Goal: Transaction & Acquisition: Purchase product/service

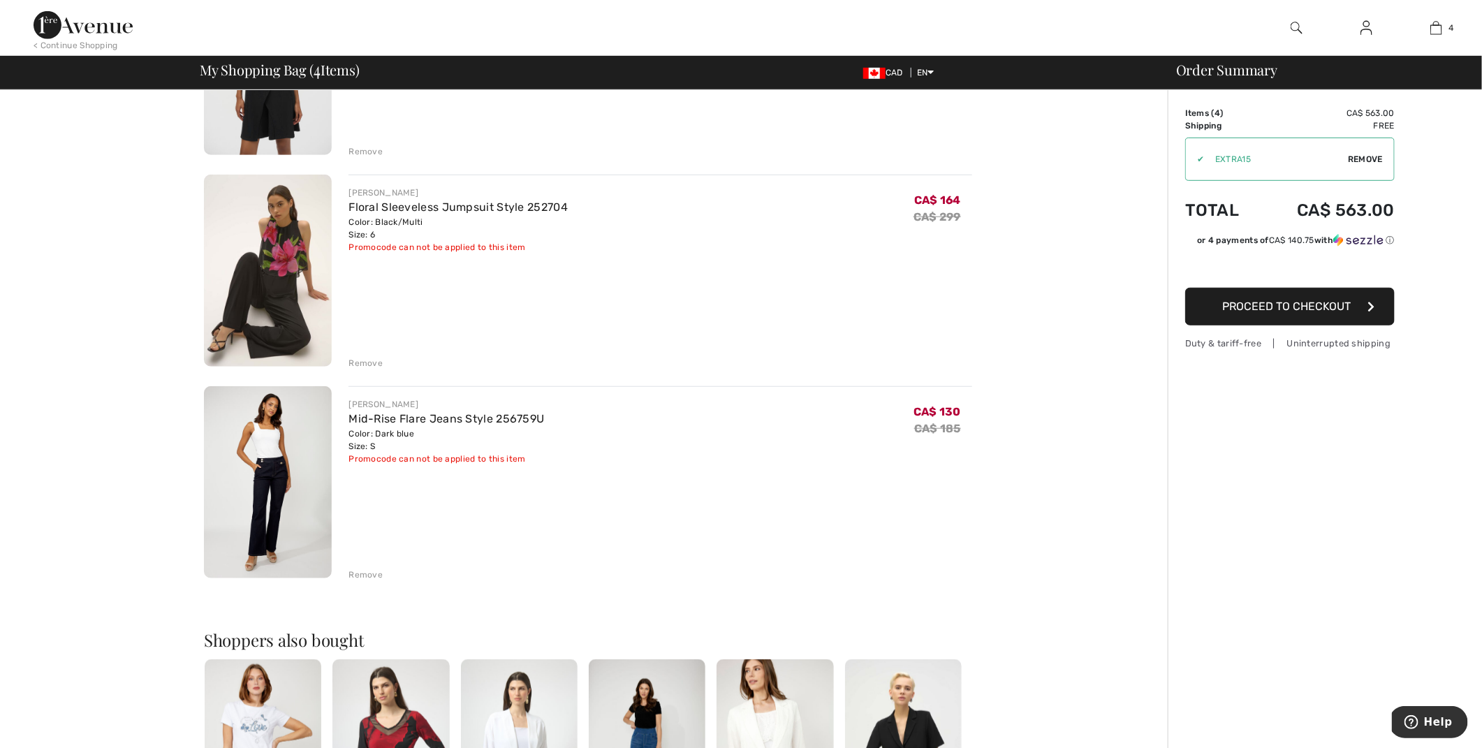
scroll to position [458, 0]
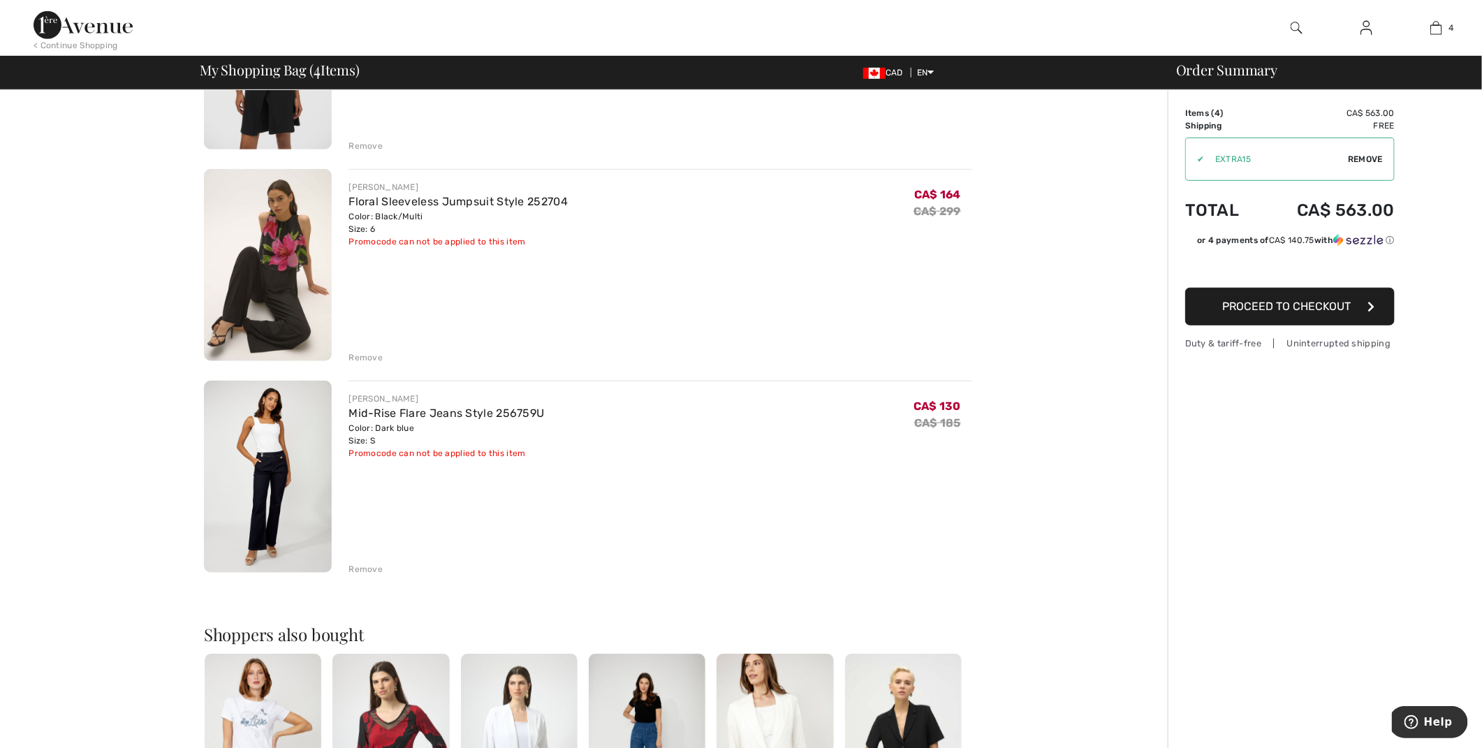
click at [274, 462] on img at bounding box center [268, 477] width 128 height 192
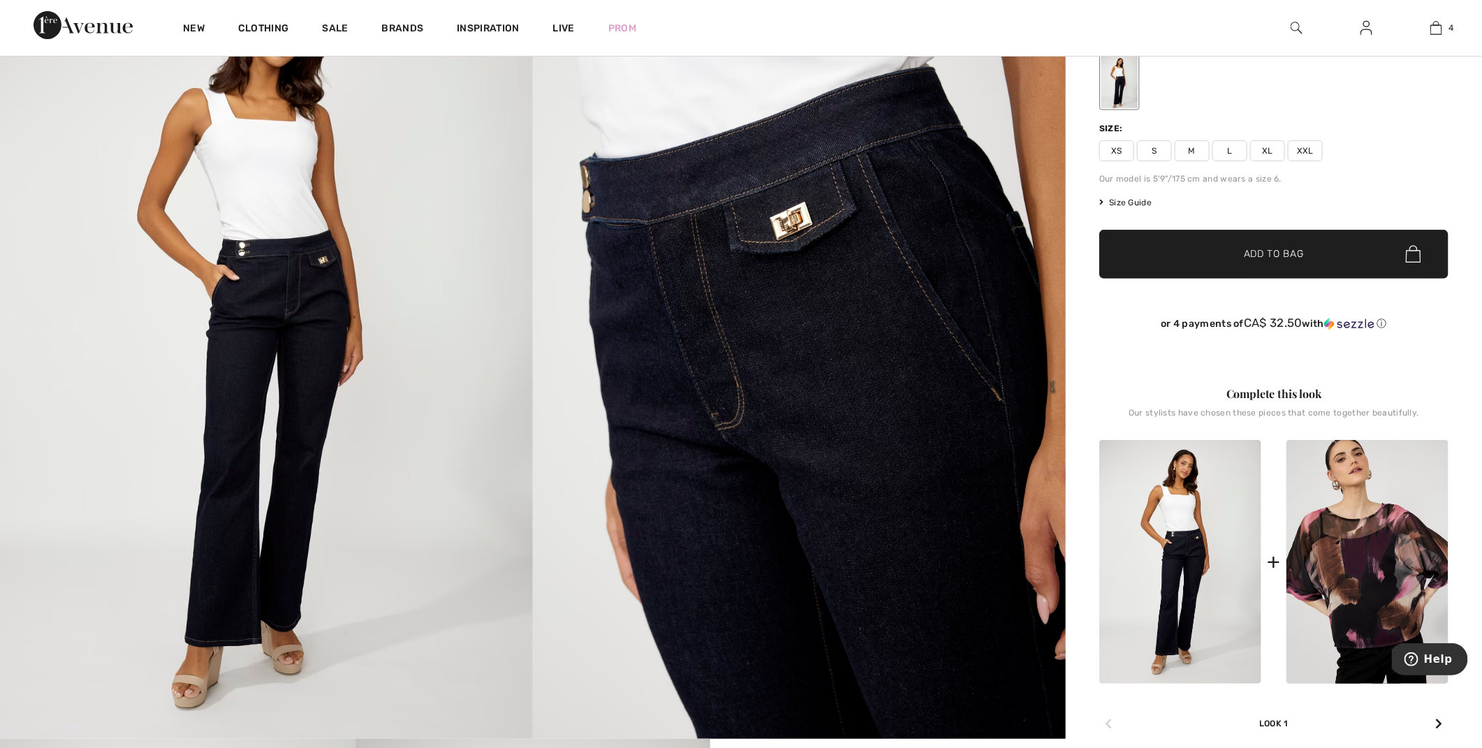
scroll to position [242, 0]
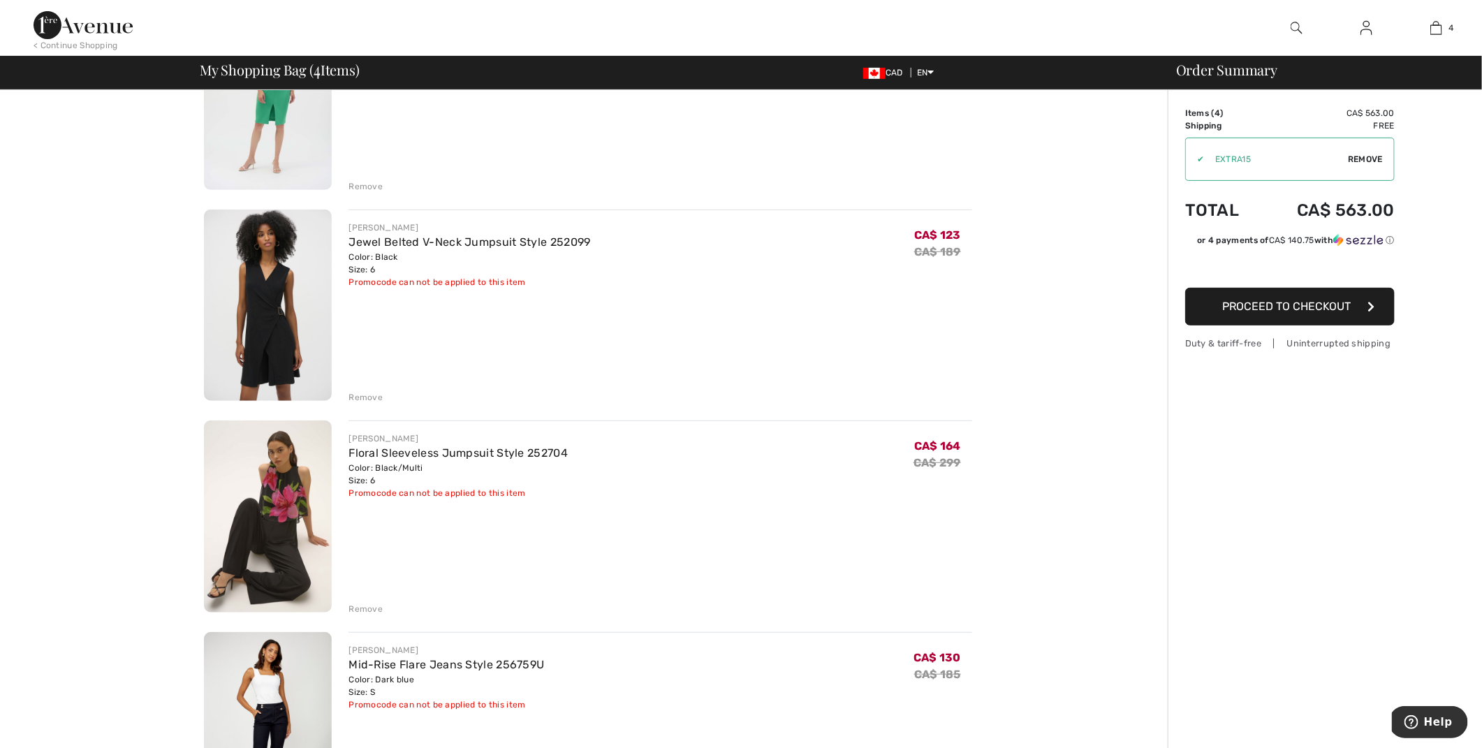
scroll to position [228, 0]
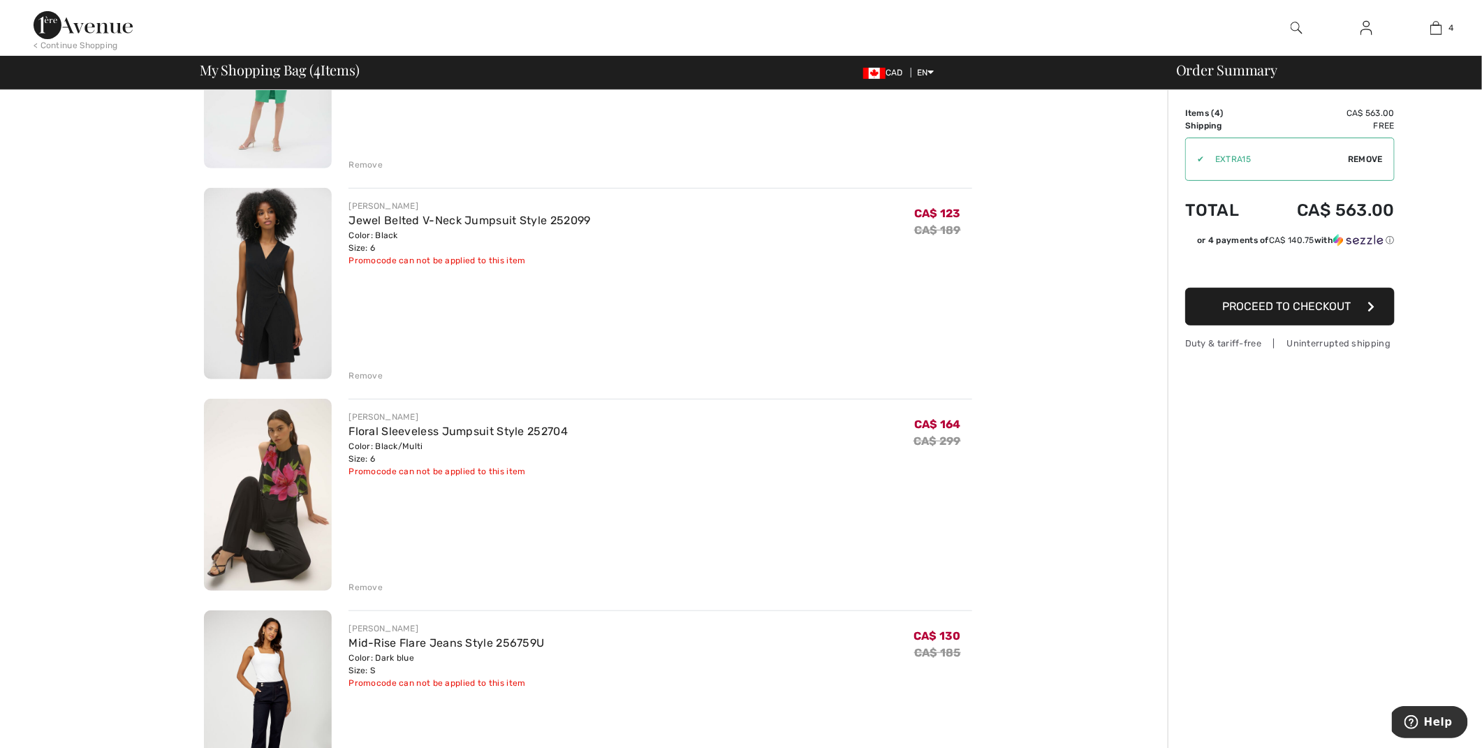
click at [271, 522] on img at bounding box center [268, 495] width 128 height 192
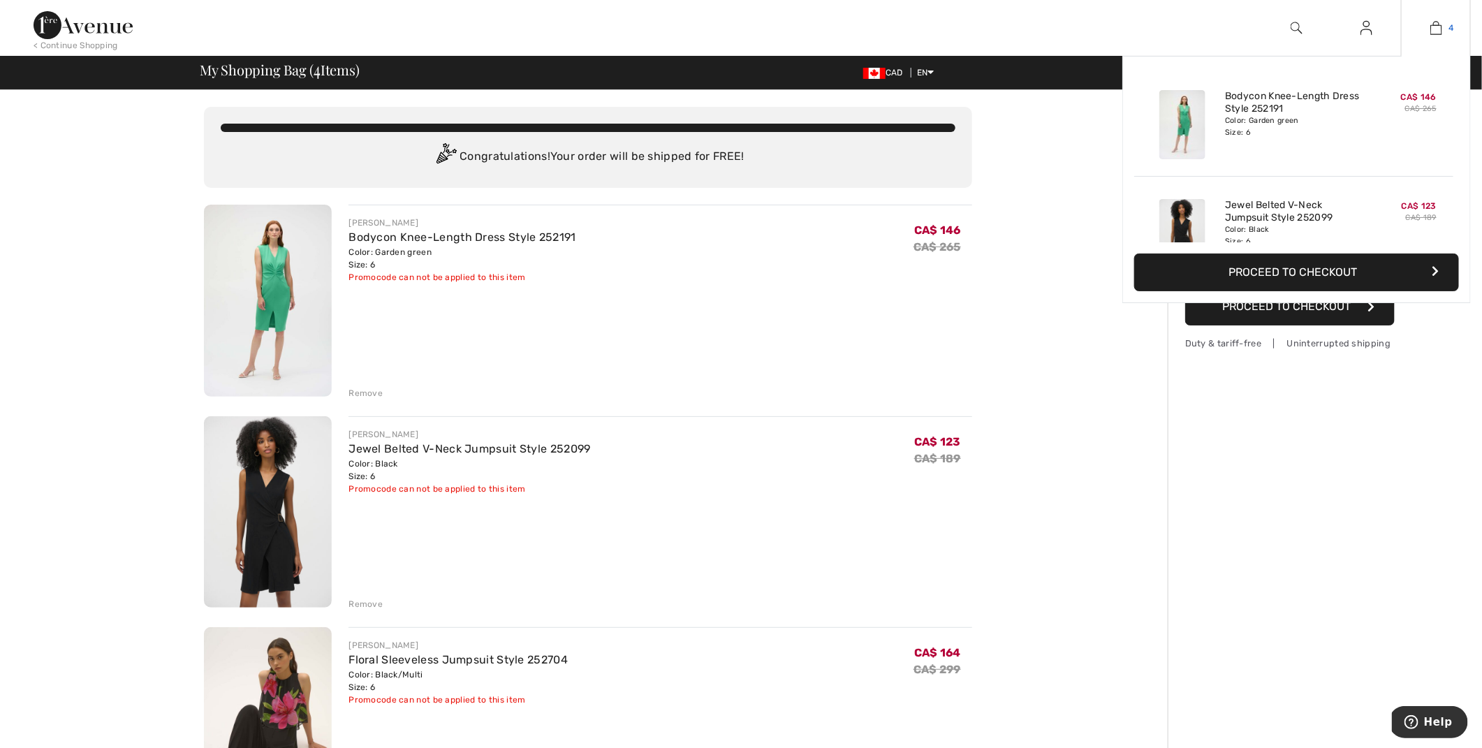
click at [1436, 34] on img at bounding box center [1436, 28] width 12 height 17
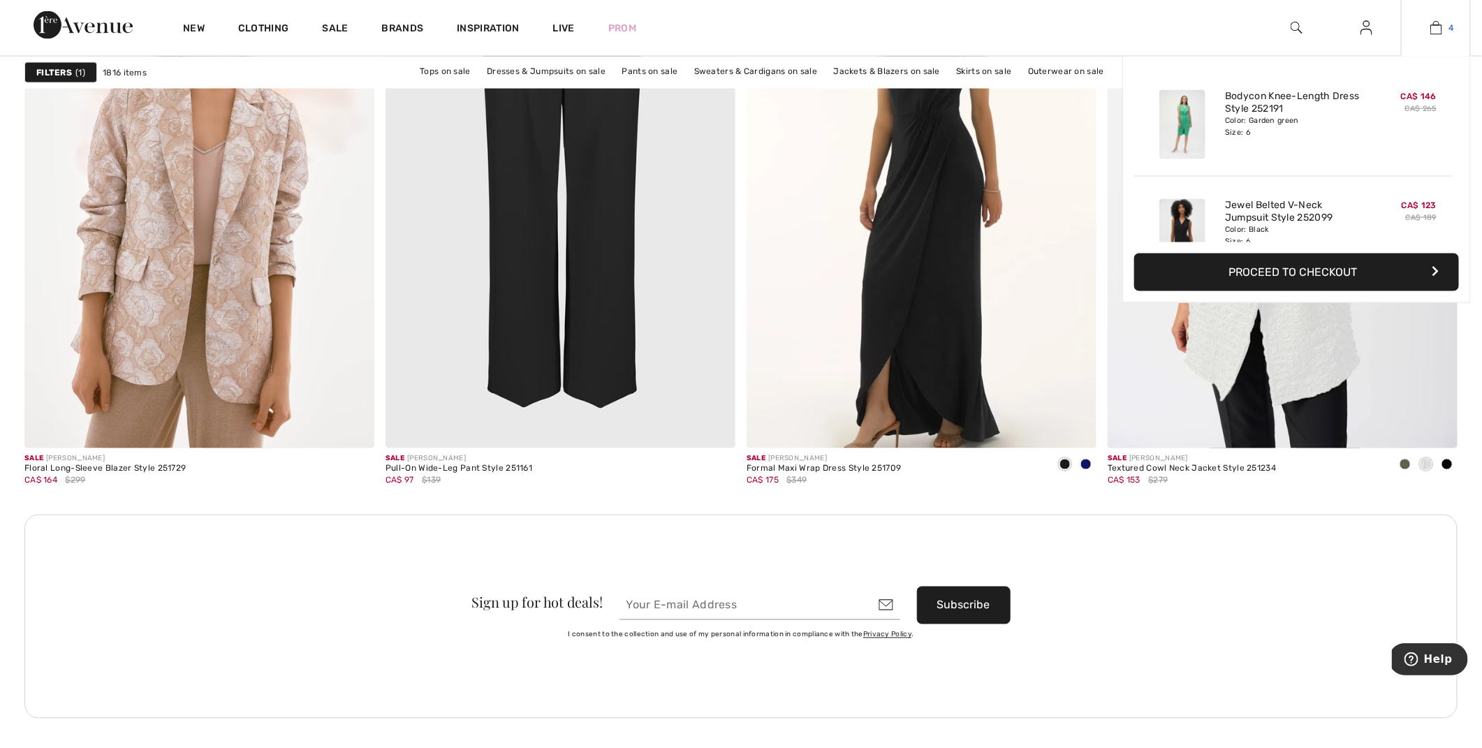
click at [1433, 29] on img at bounding box center [1436, 28] width 12 height 17
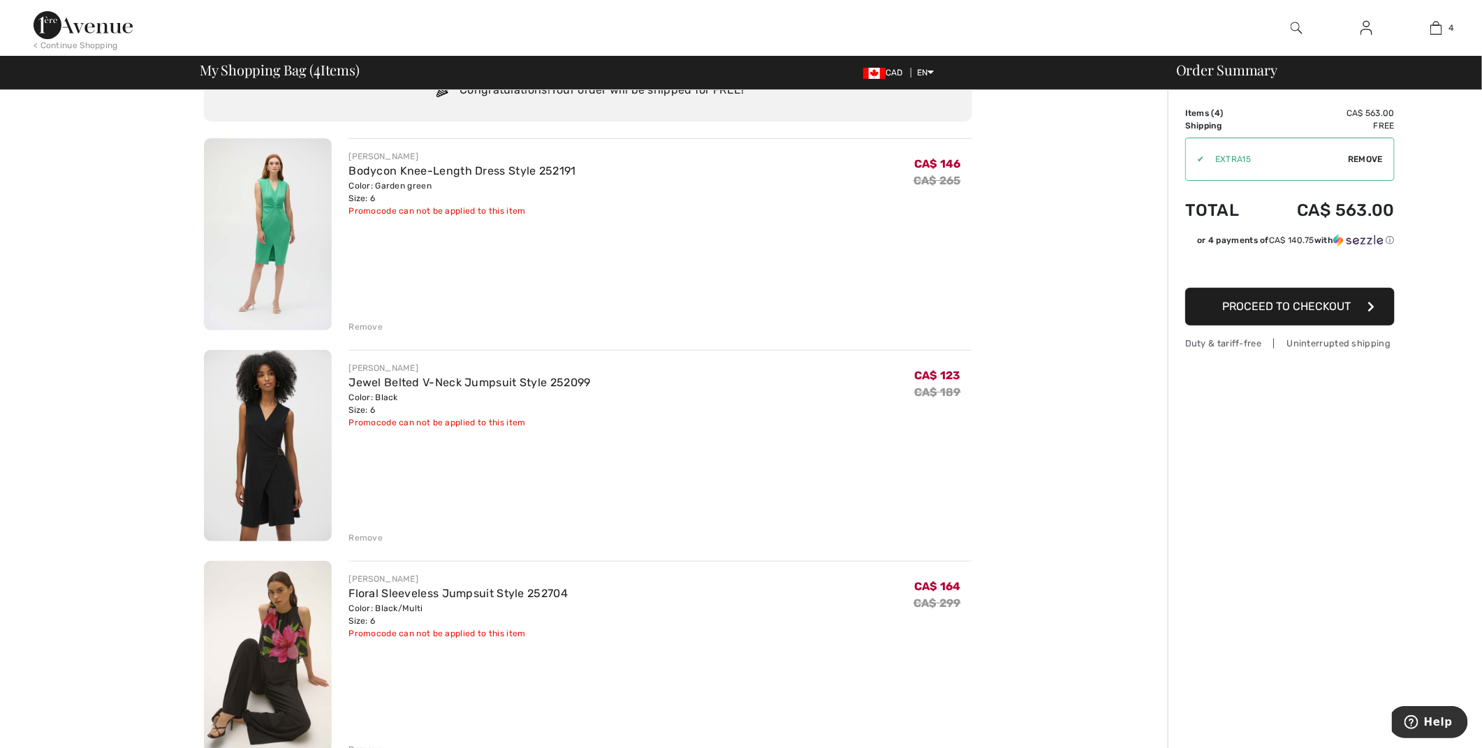
scroll to position [117, 0]
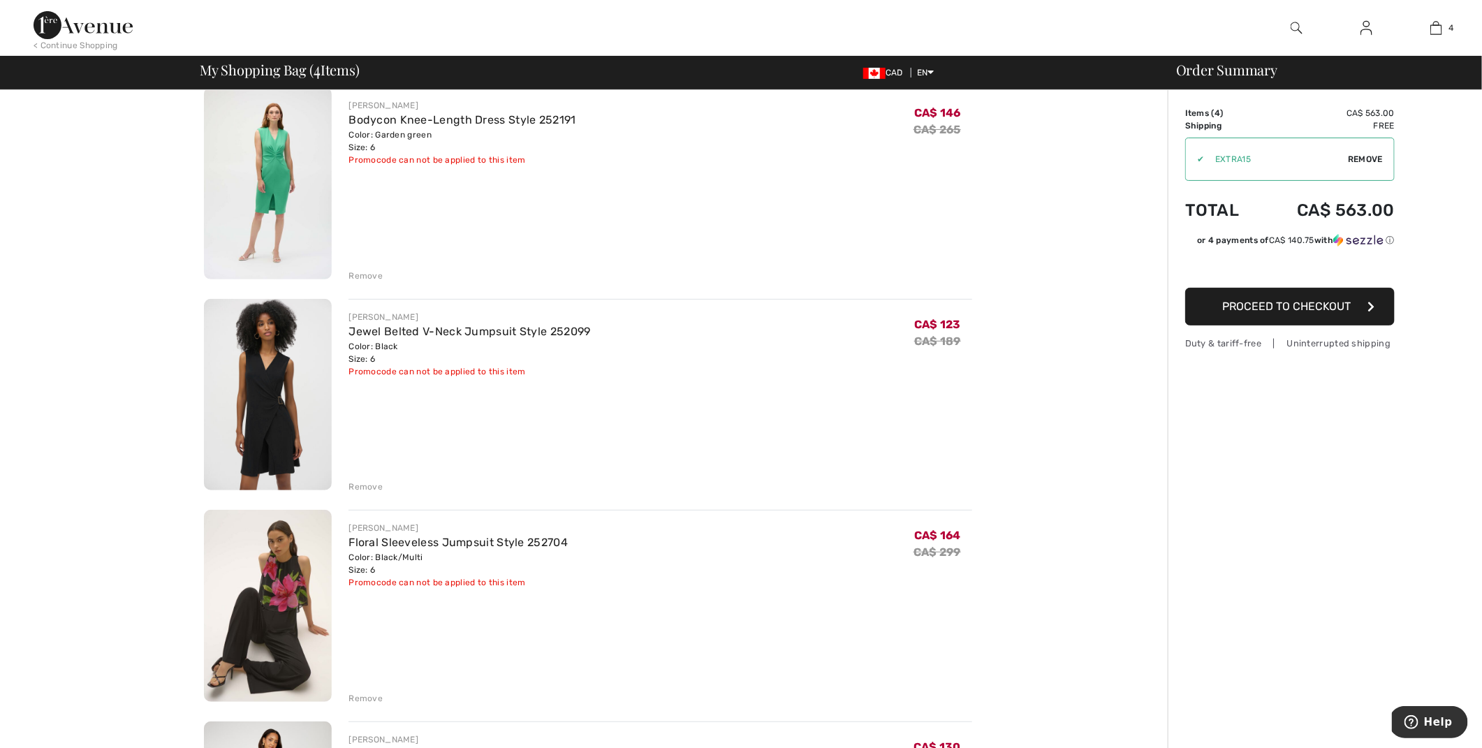
click at [365, 695] on div "Remove" at bounding box center [365, 698] width 34 height 13
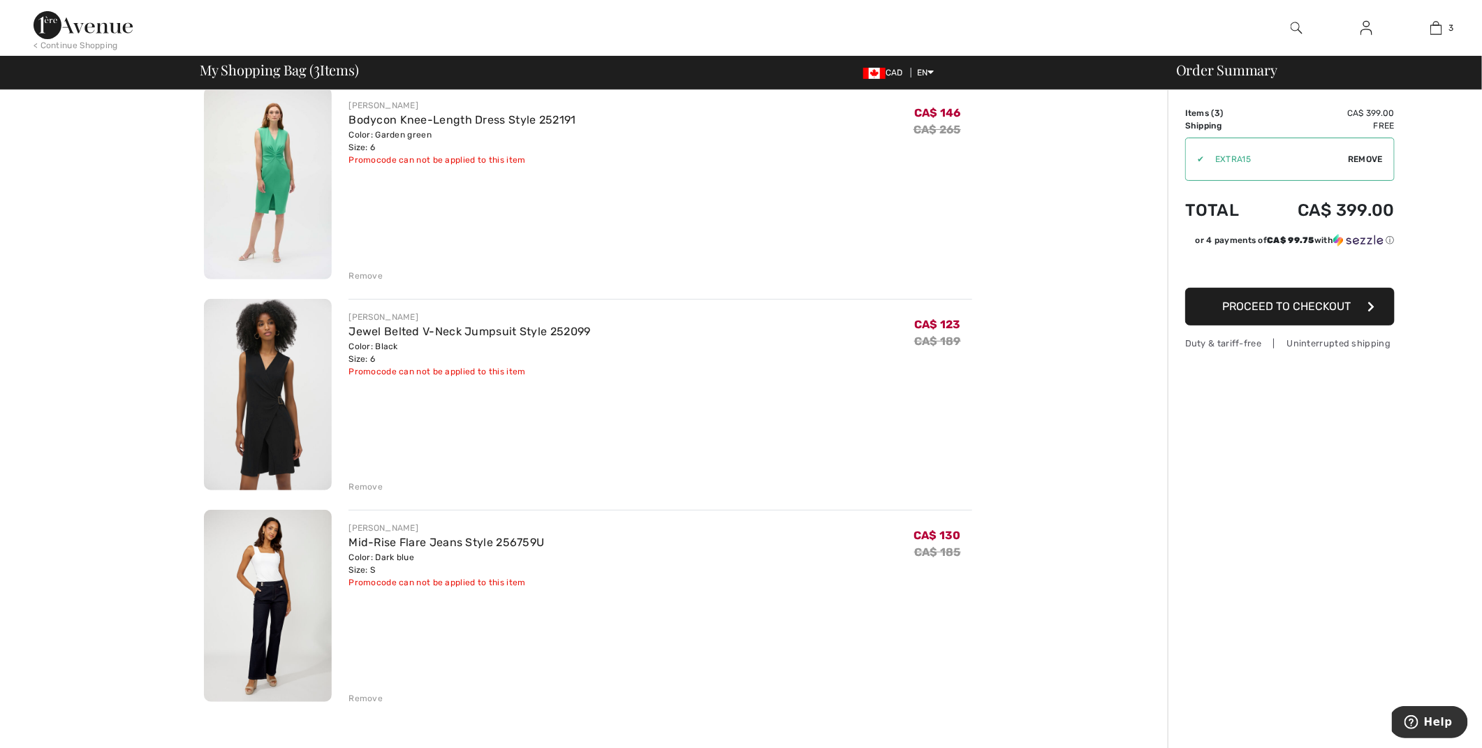
click at [277, 418] on img at bounding box center [268, 395] width 128 height 192
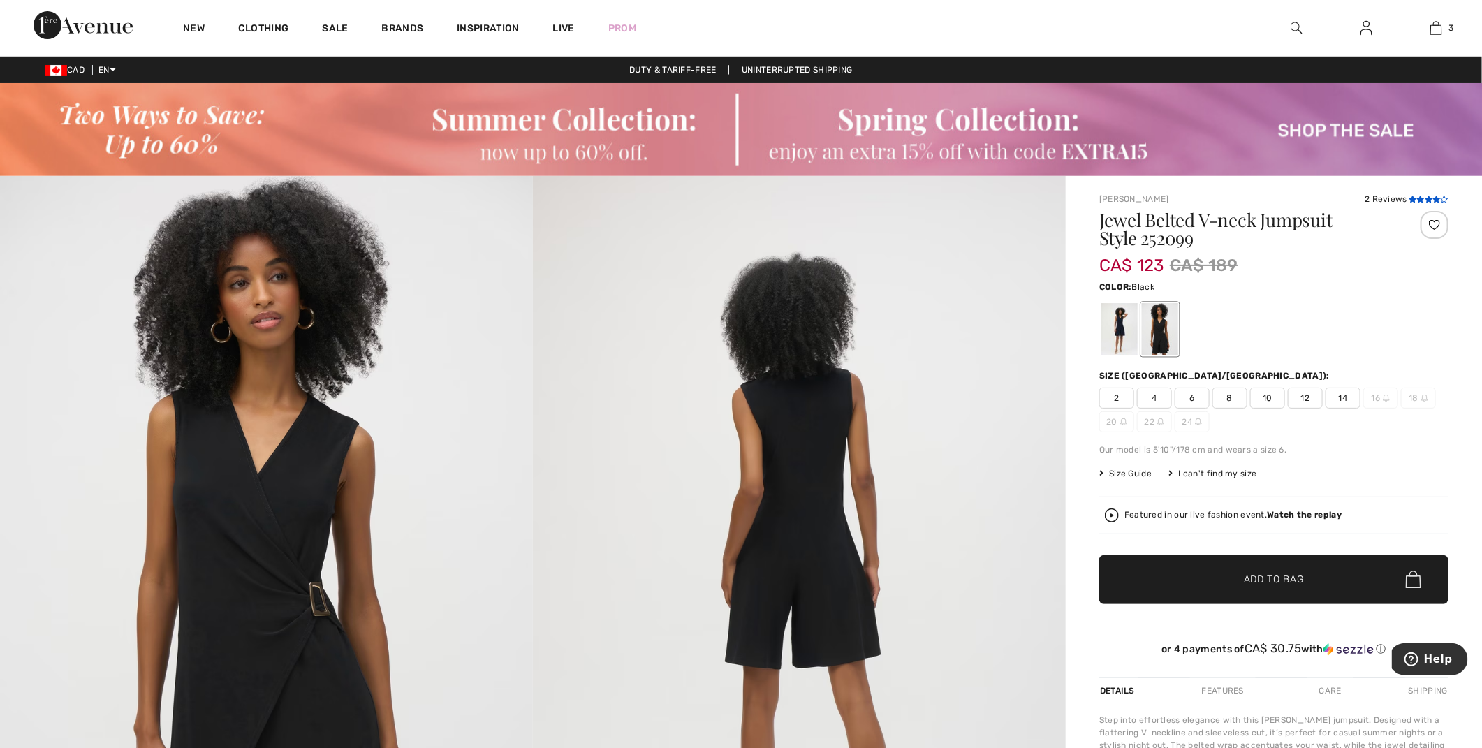
click at [1424, 198] on icon at bounding box center [1428, 199] width 8 height 7
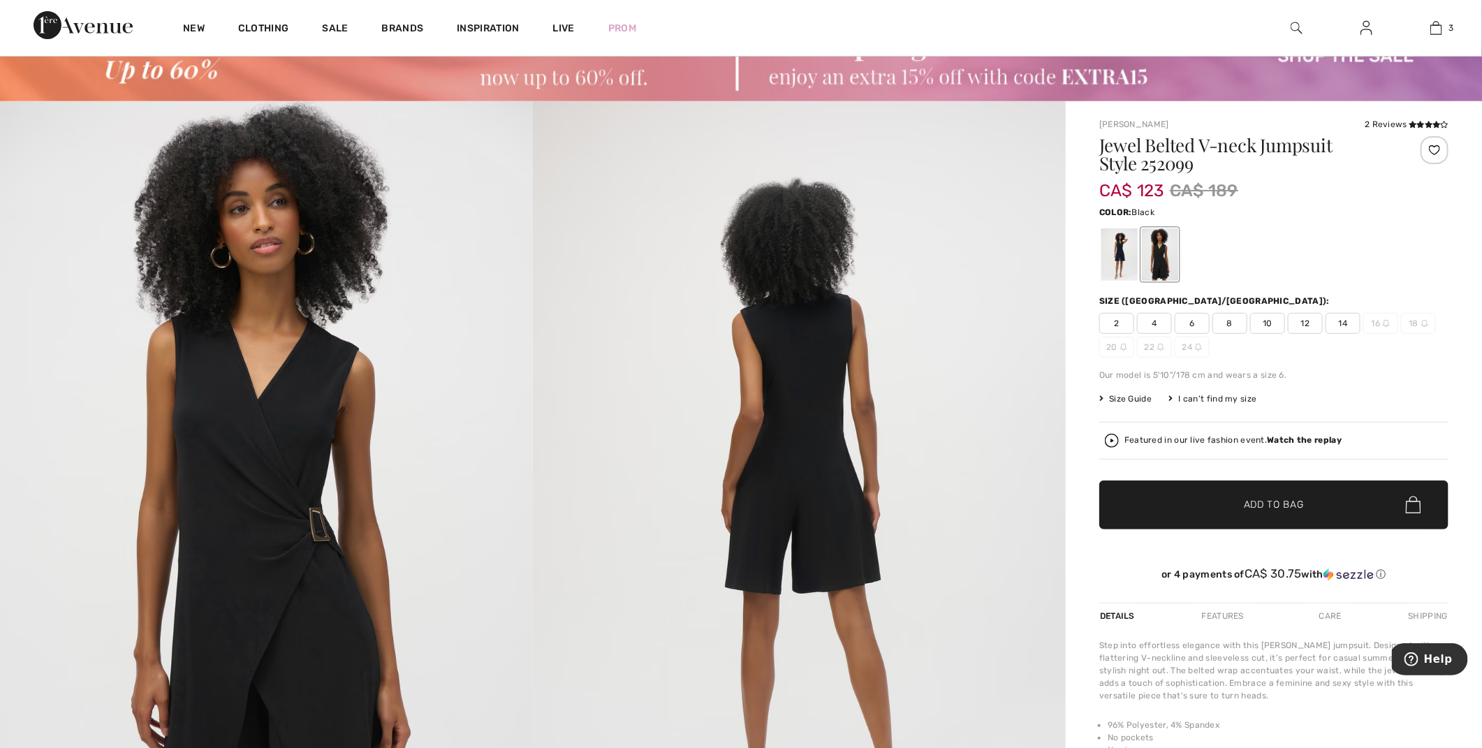
scroll to position [94, 0]
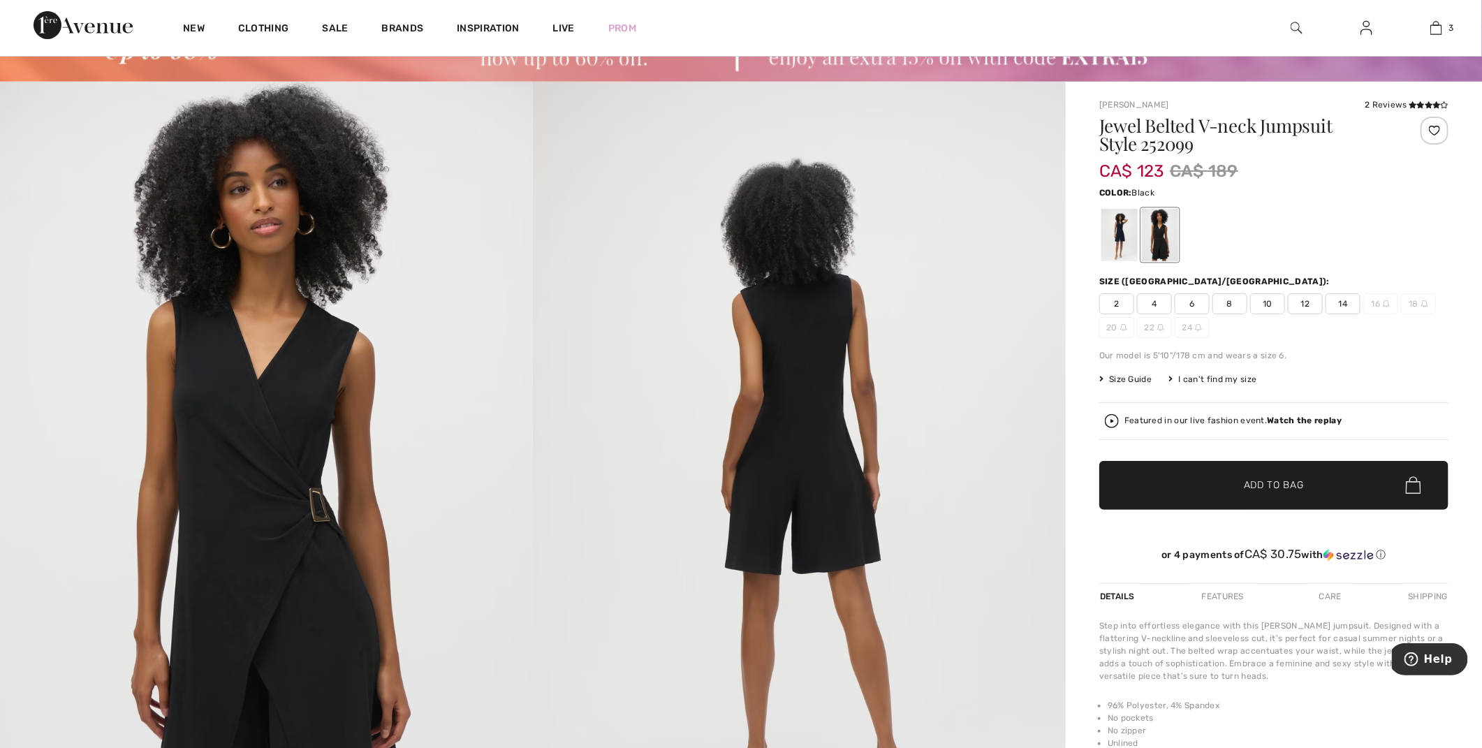
click at [254, 493] on img at bounding box center [266, 481] width 533 height 799
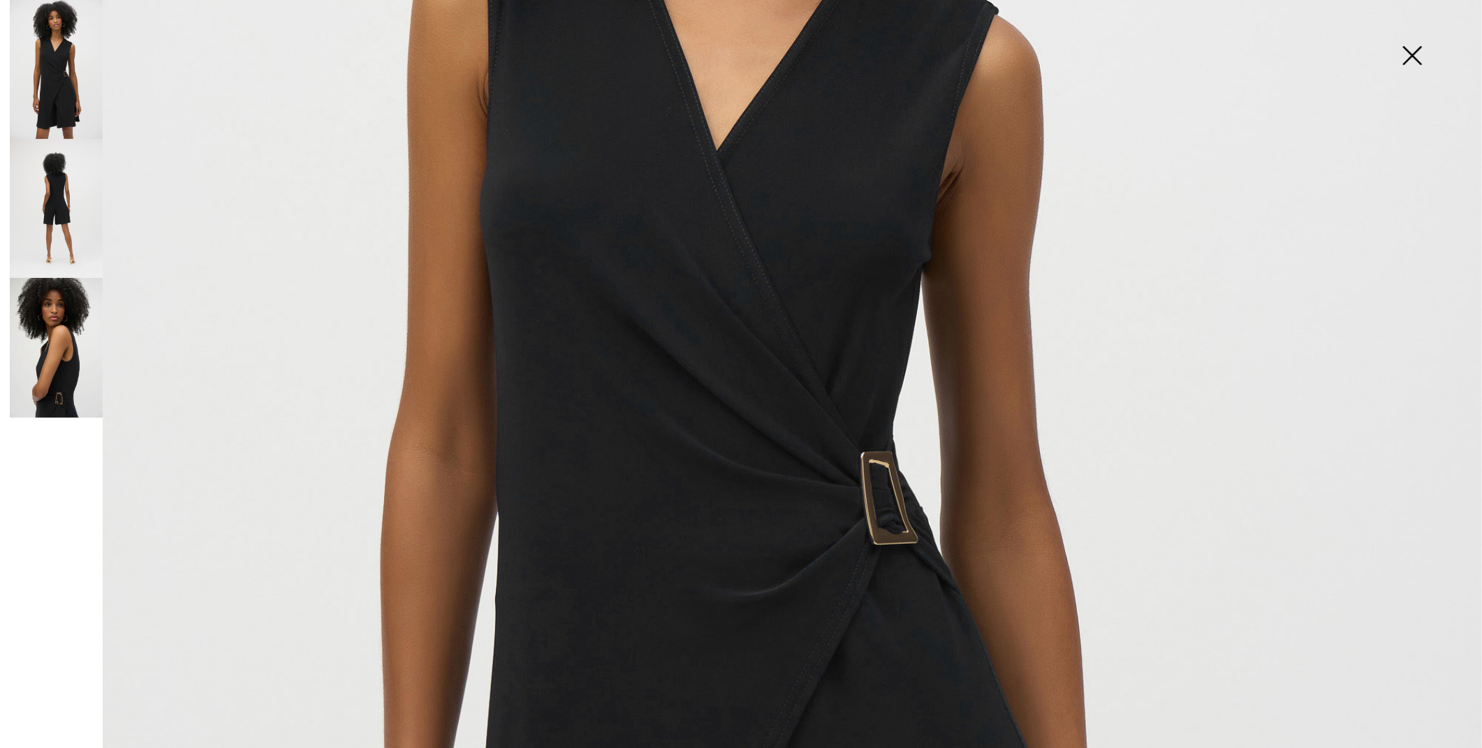
scroll to position [677, 0]
click at [1412, 63] on img at bounding box center [1412, 57] width 70 height 72
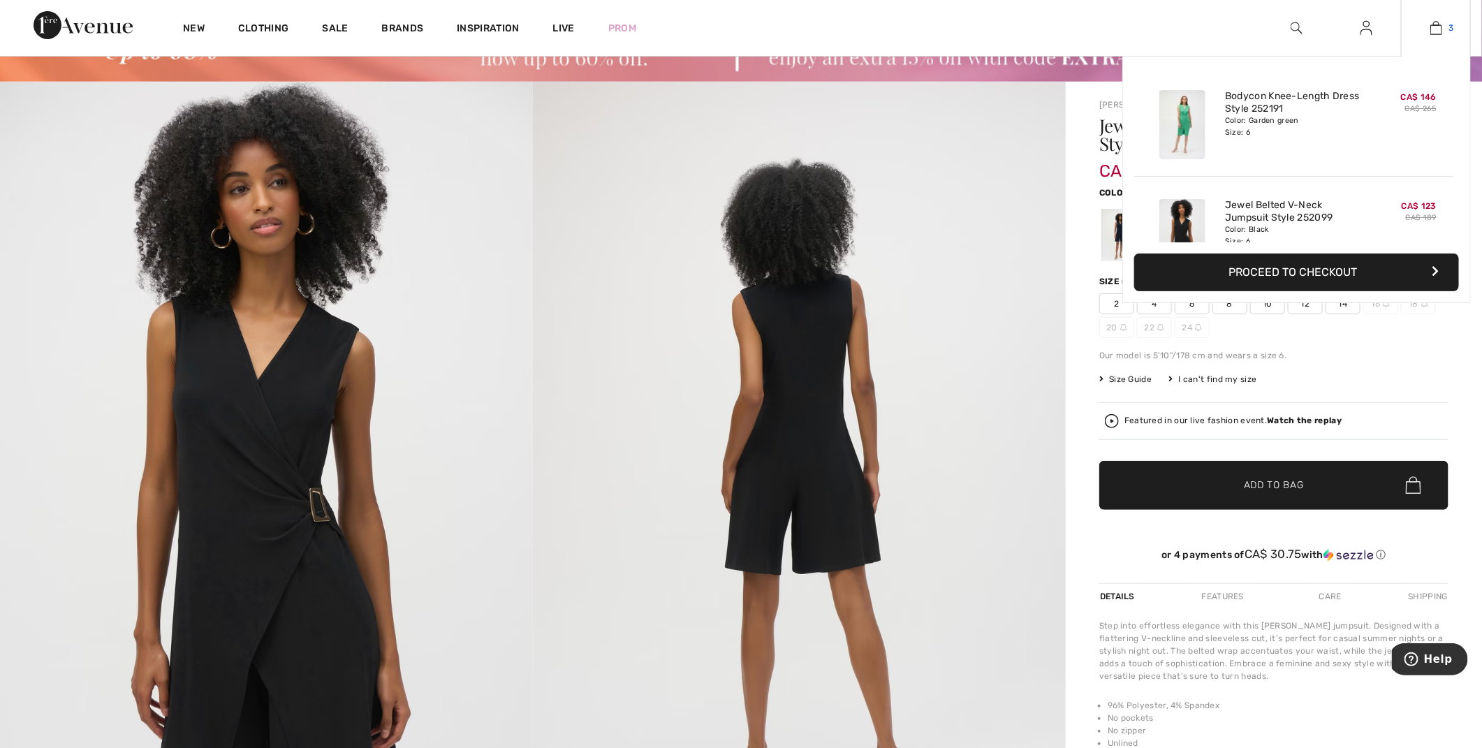
click at [1440, 25] on img at bounding box center [1436, 28] width 12 height 17
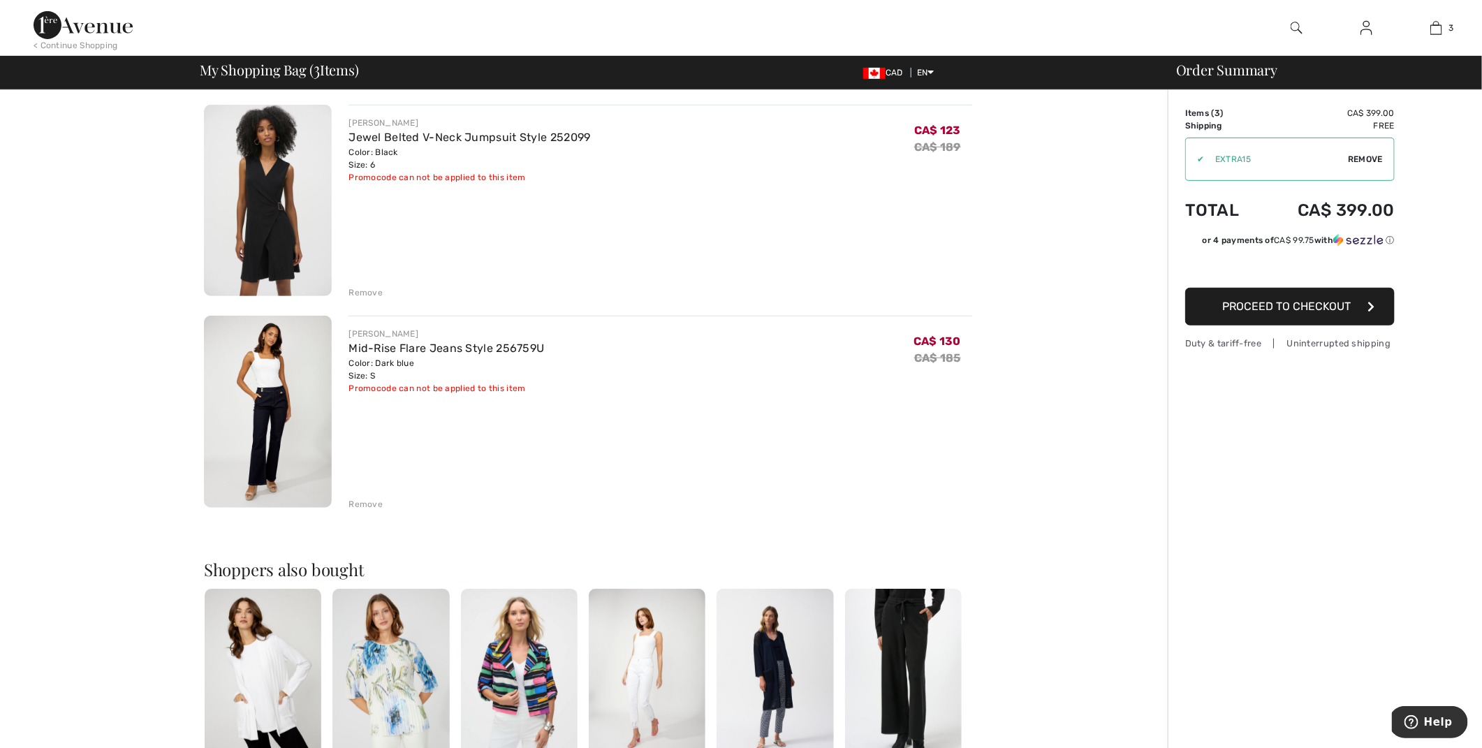
scroll to position [316, 0]
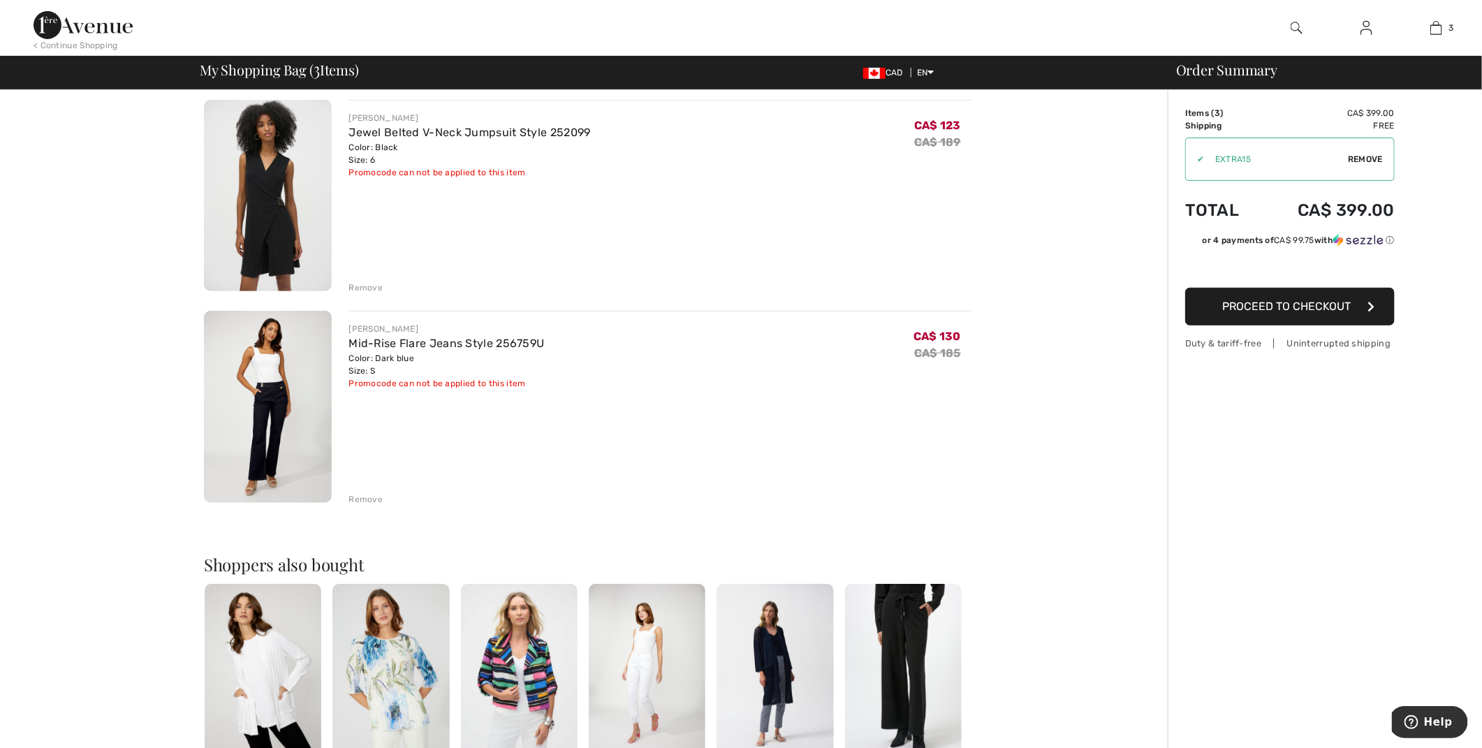
click at [269, 424] on img at bounding box center [268, 407] width 128 height 192
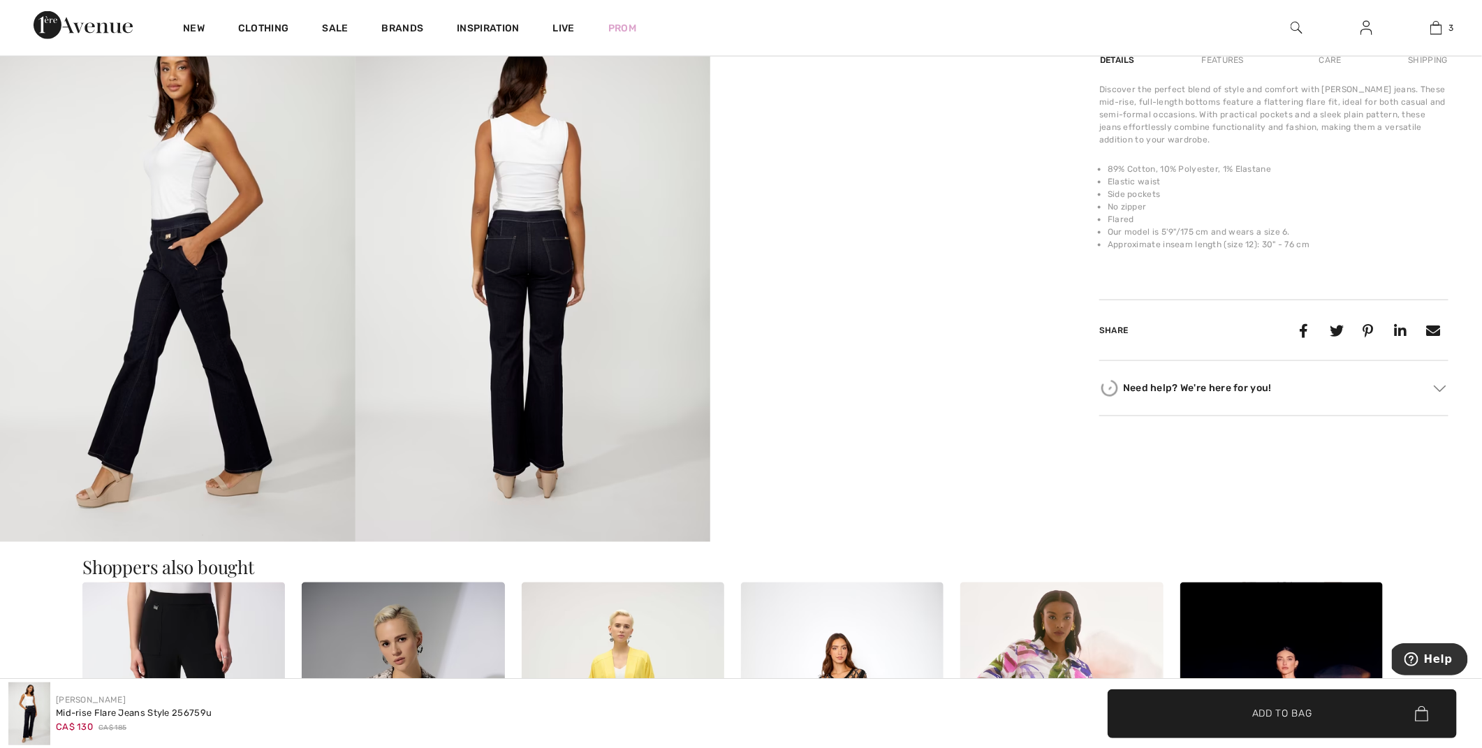
scroll to position [968, 0]
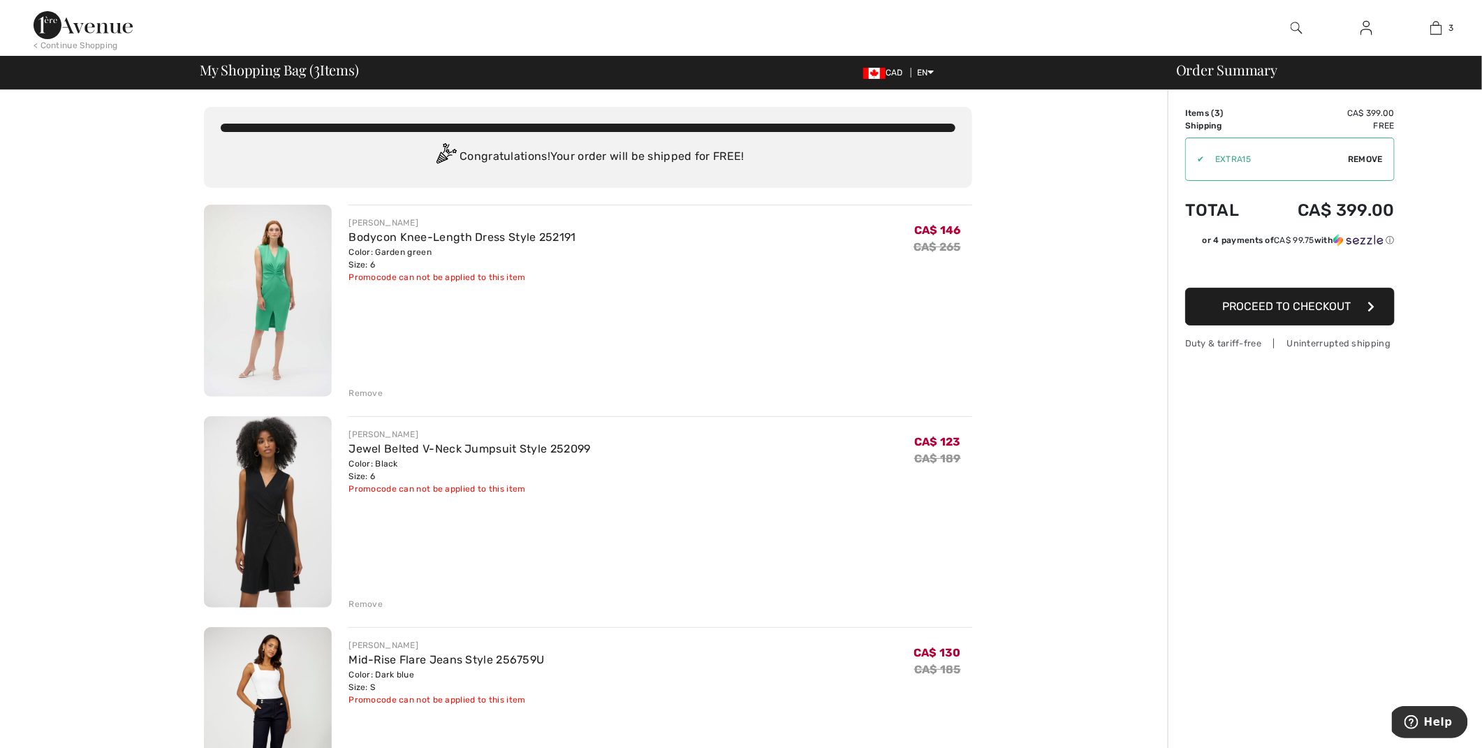
click at [286, 295] on img at bounding box center [268, 301] width 128 height 192
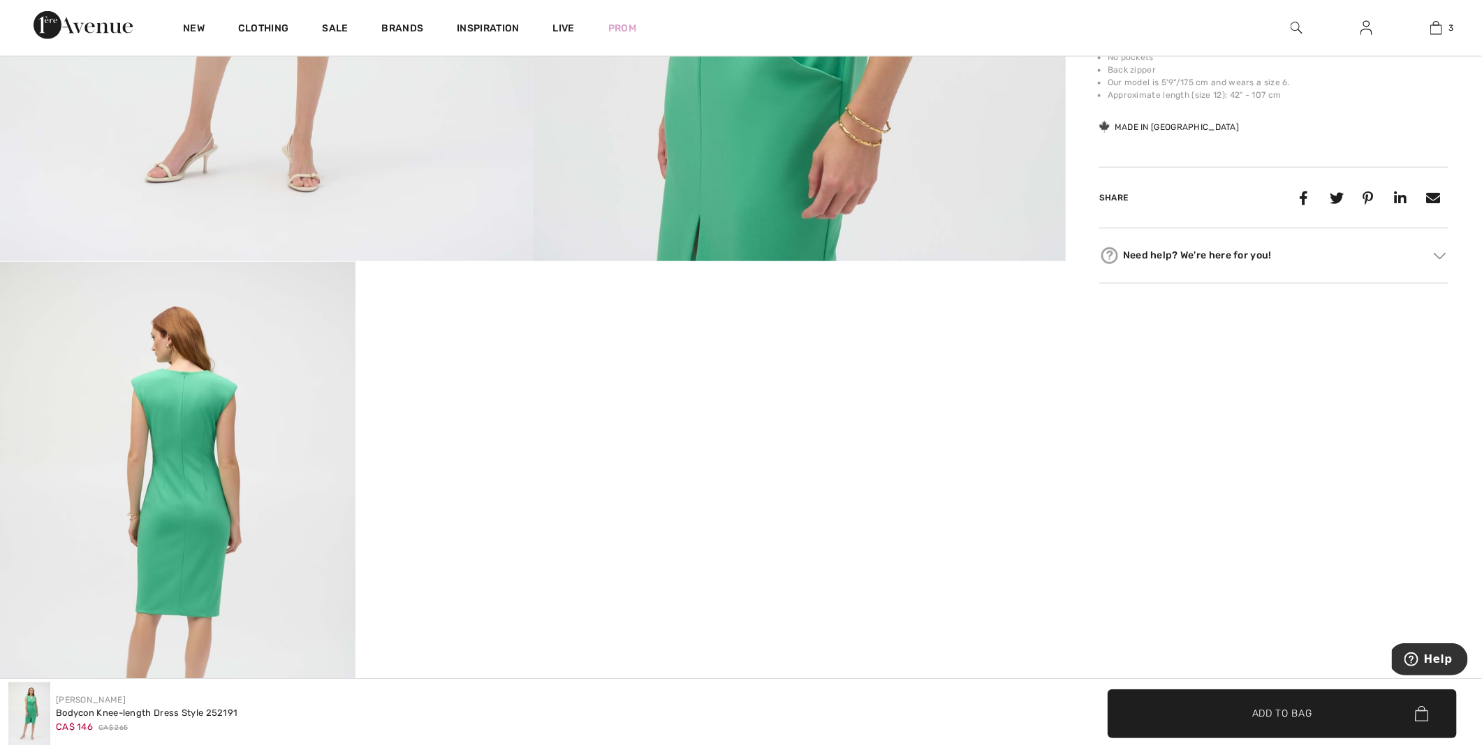
scroll to position [714, 0]
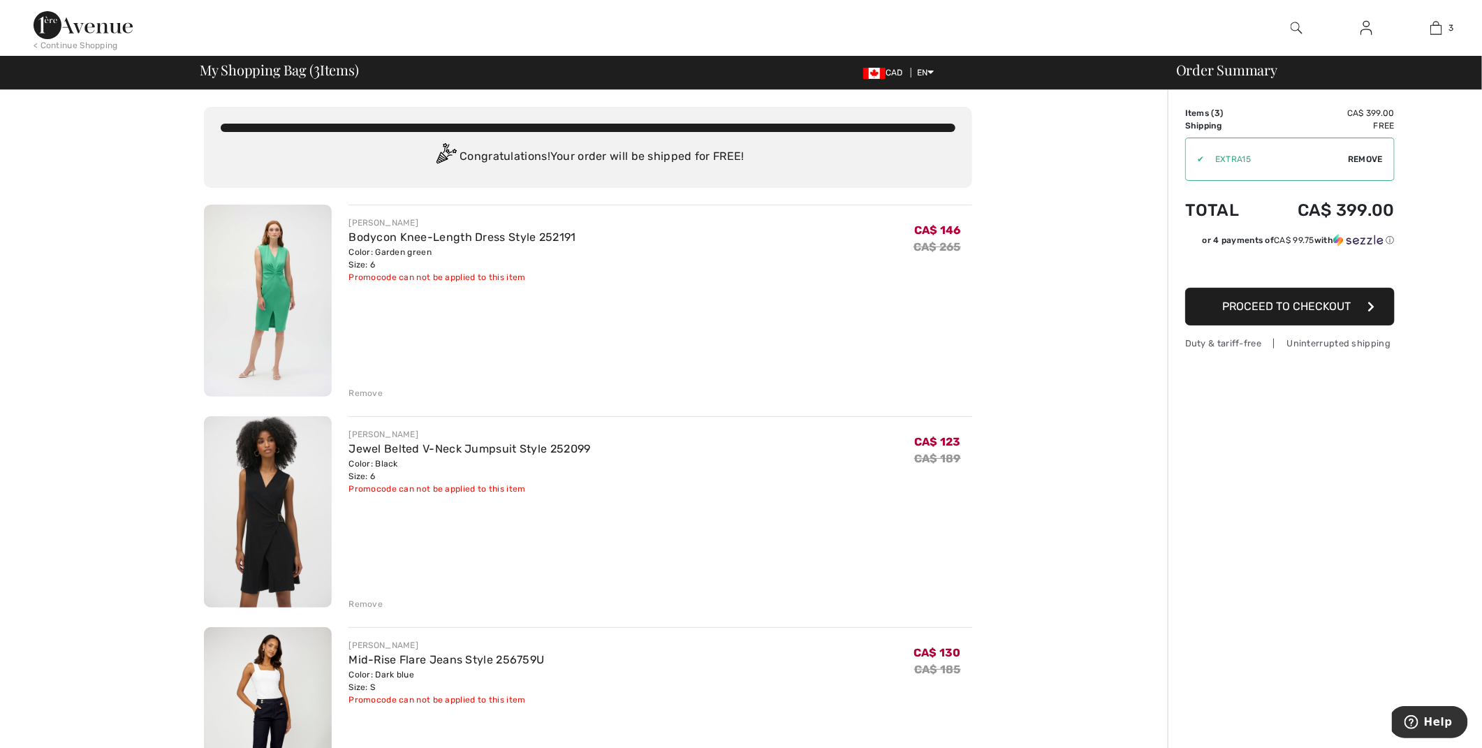
click at [370, 393] on div "Remove" at bounding box center [365, 393] width 34 height 13
